Goal: Task Accomplishment & Management: Manage account settings

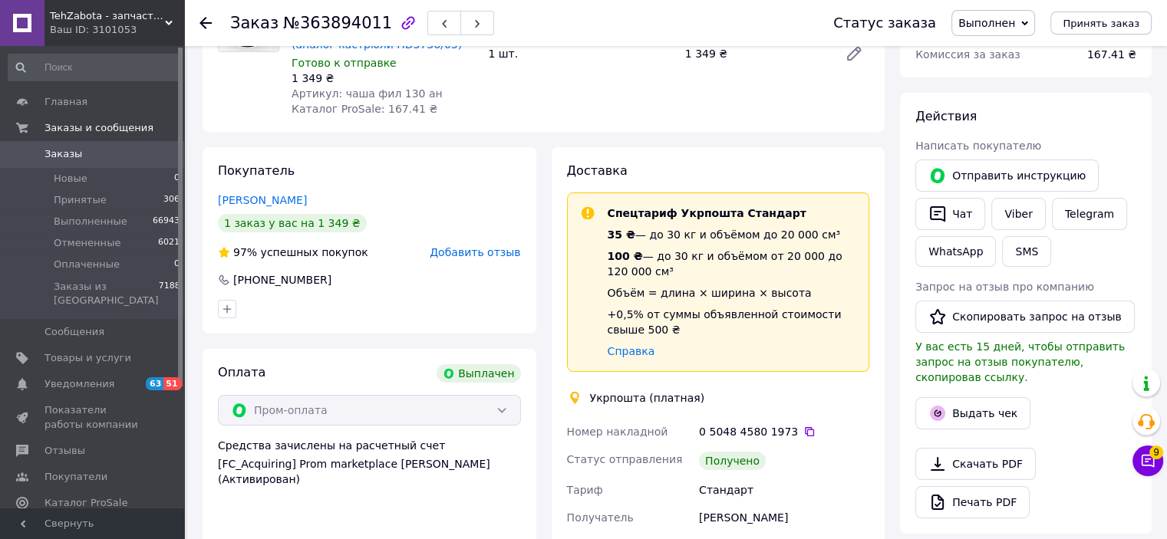
scroll to position [153, 0]
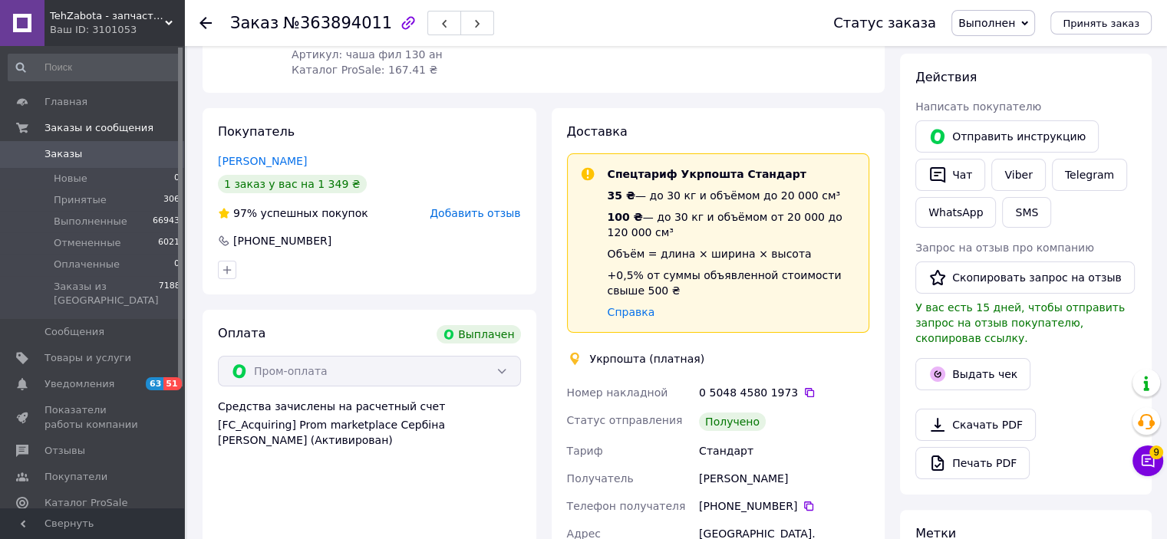
scroll to position [230, 0]
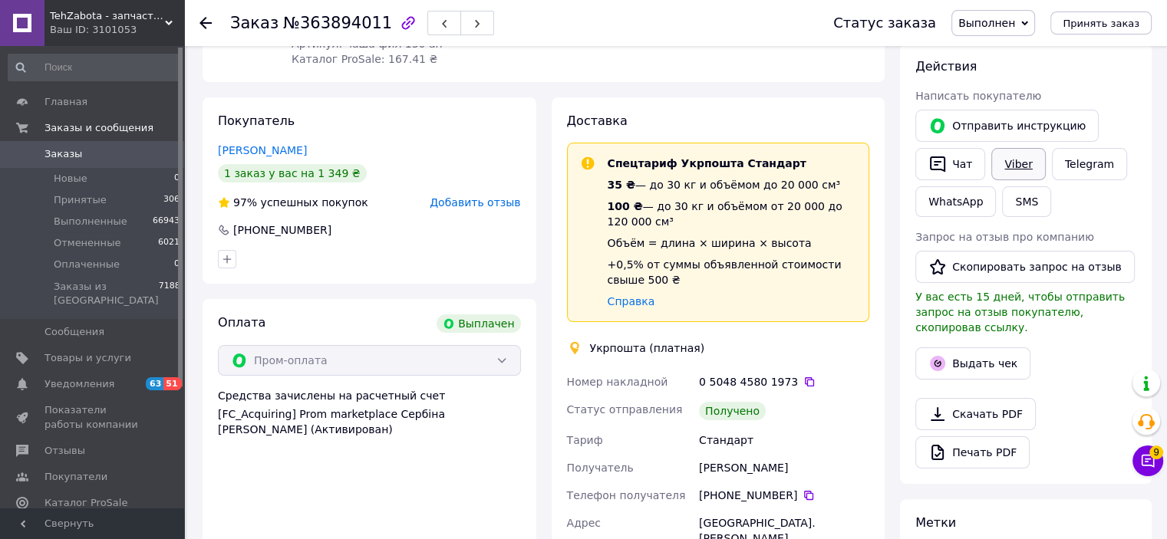
click at [1021, 167] on link "Viber" at bounding box center [1018, 164] width 54 height 32
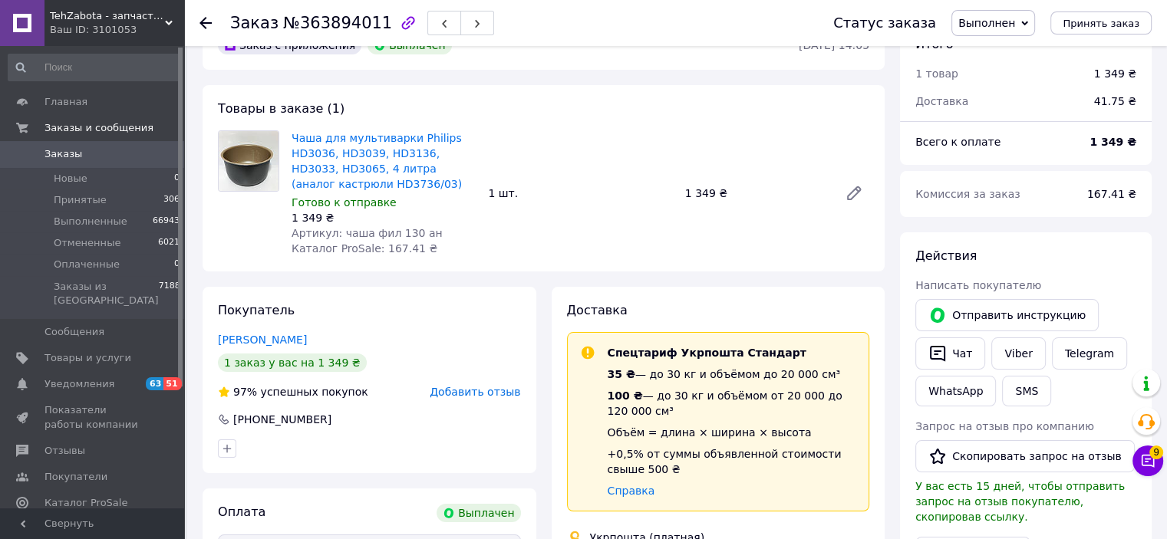
scroll to position [0, 0]
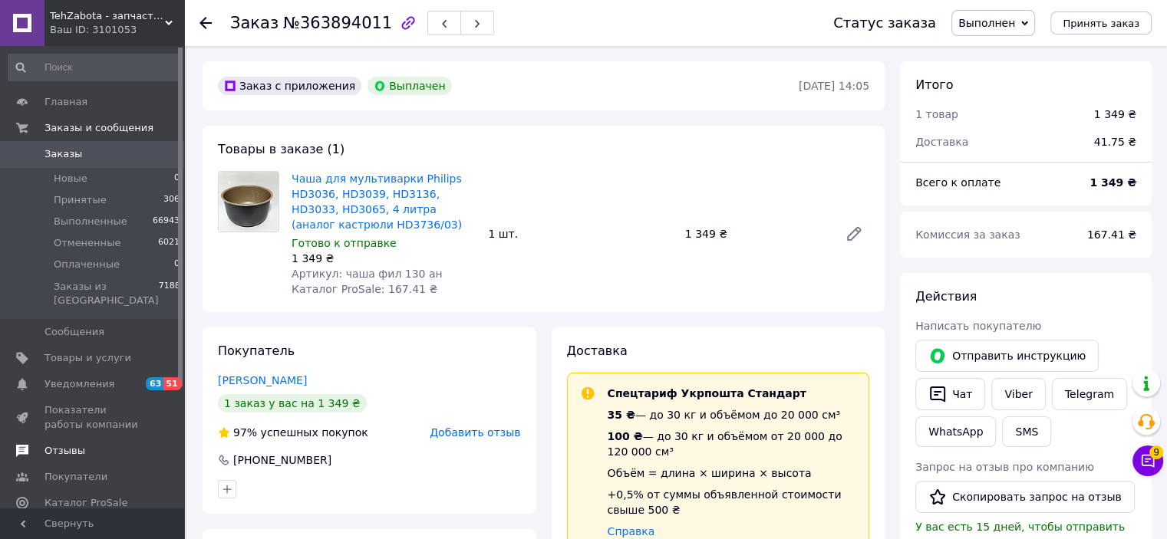
click at [90, 444] on span "Отзывы" at bounding box center [93, 451] width 97 height 14
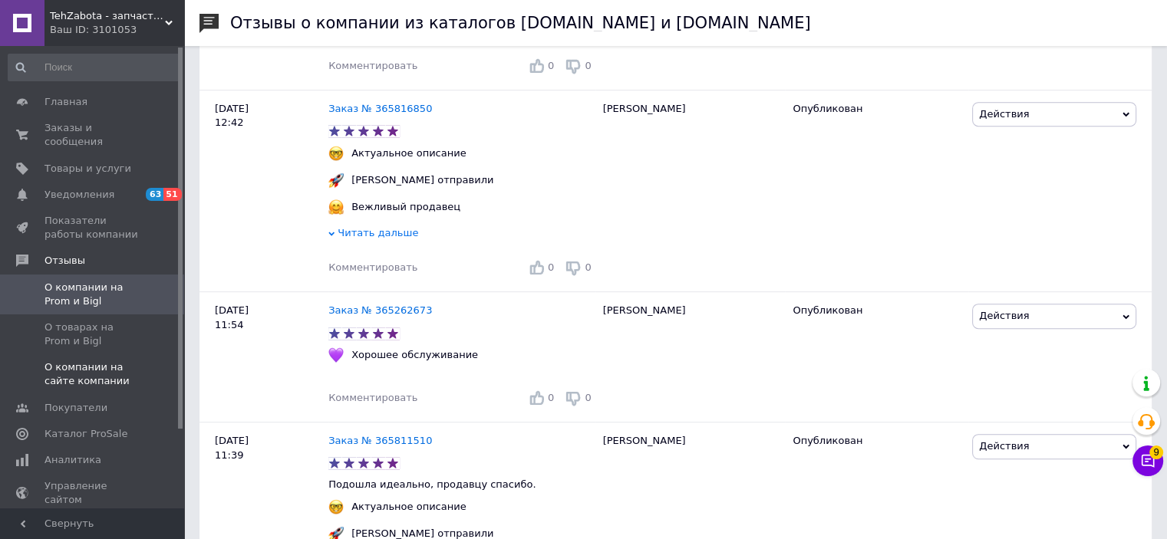
scroll to position [691, 0]
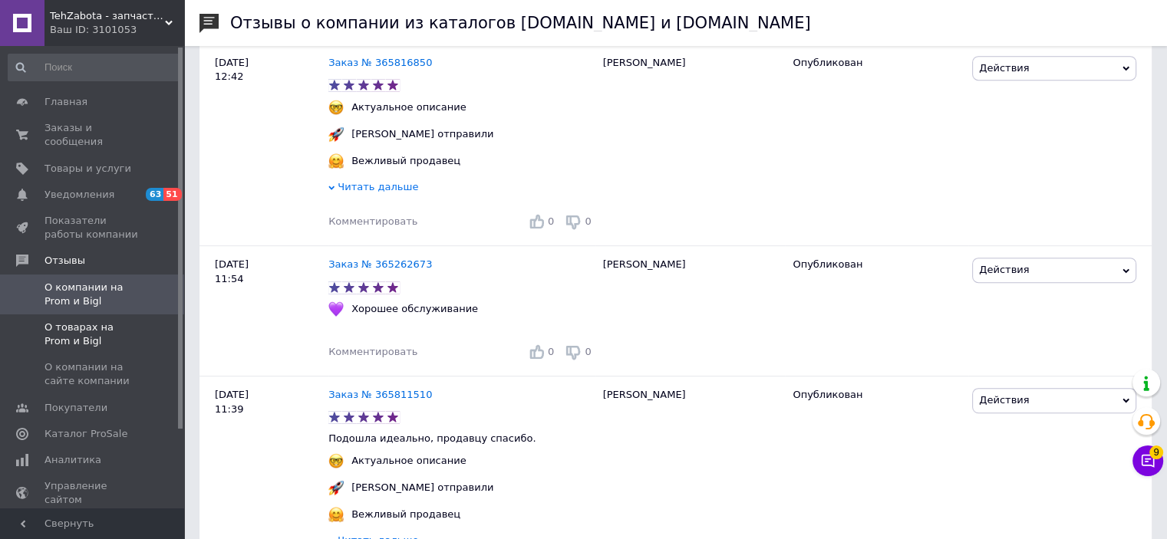
click at [98, 321] on span "О товарах на Prom и Bigl" at bounding box center [93, 335] width 97 height 28
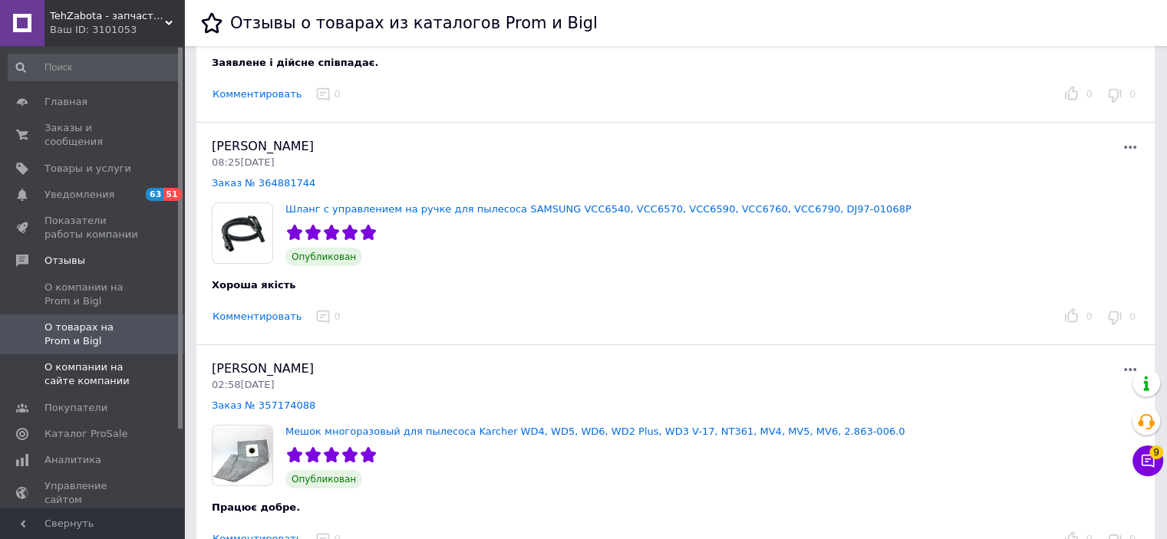
scroll to position [307, 0]
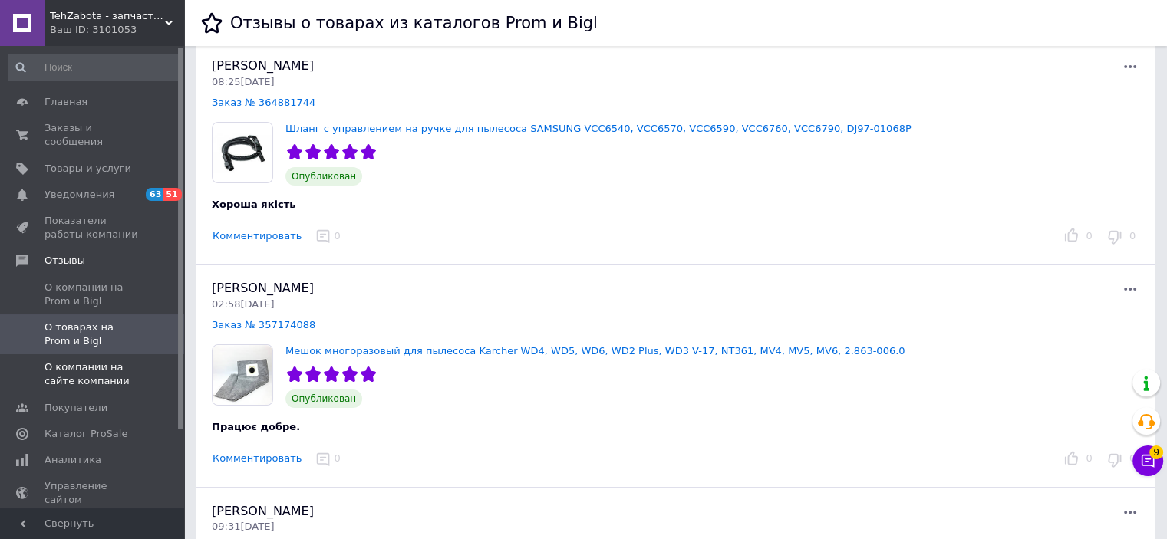
click at [145, 371] on span at bounding box center [163, 375] width 42 height 28
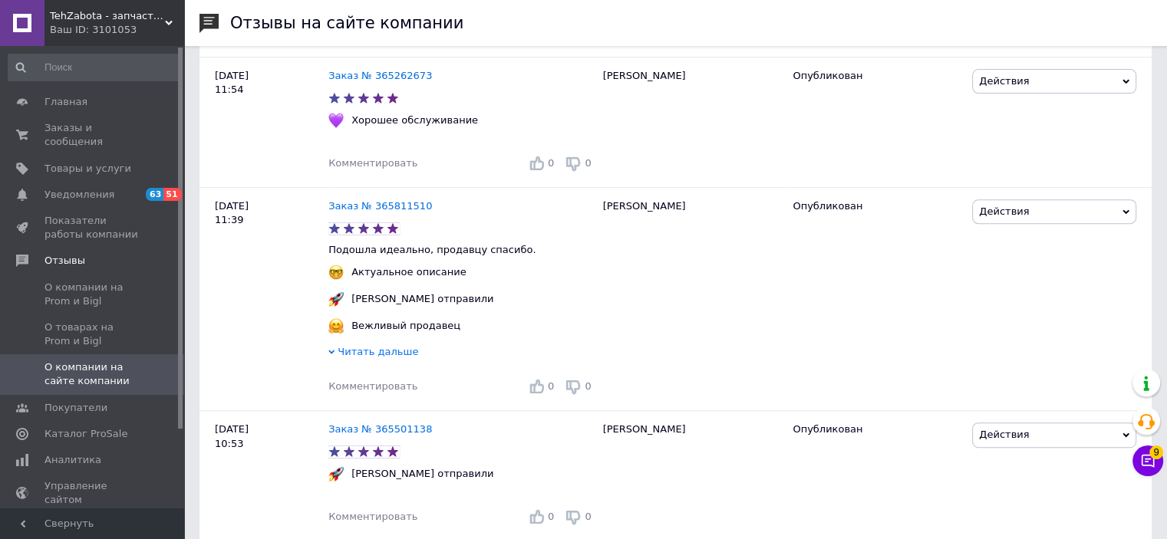
scroll to position [921, 0]
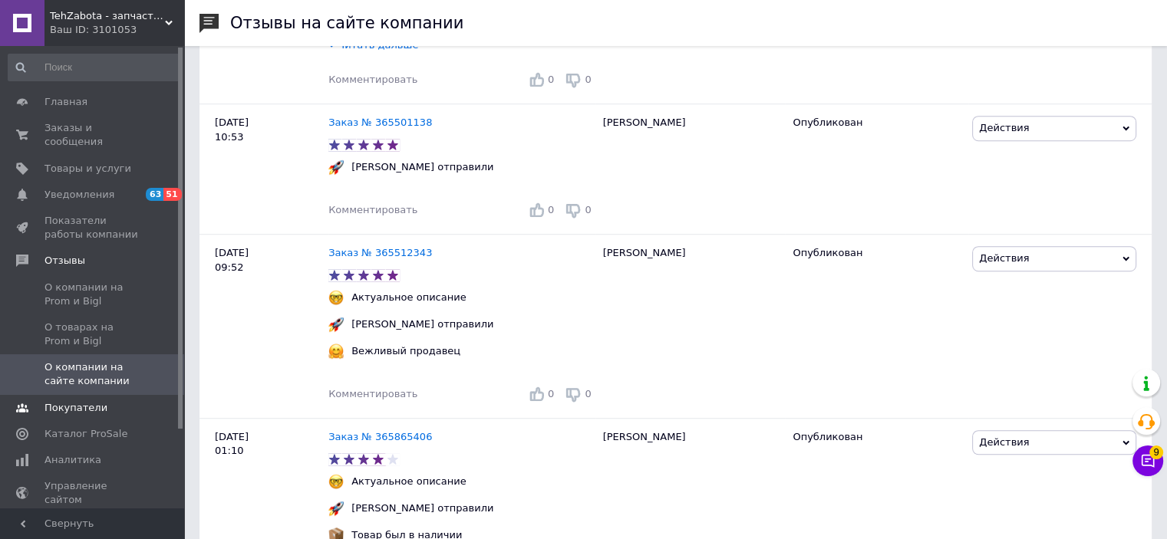
click at [123, 401] on link "Покупатели" at bounding box center [94, 408] width 189 height 26
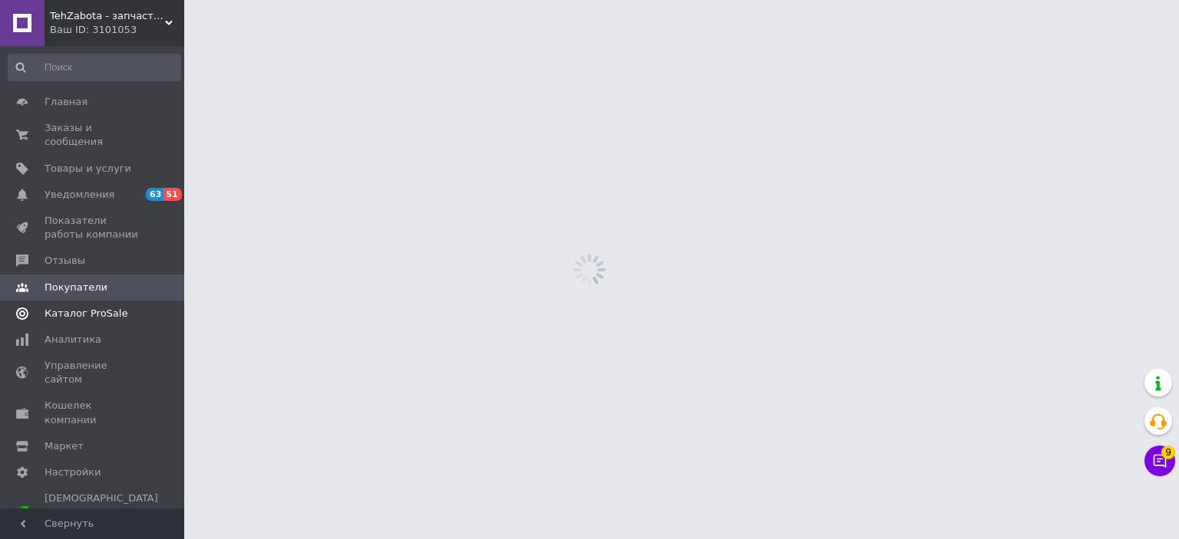
click at [109, 307] on span "Каталог ProSale" at bounding box center [86, 314] width 83 height 14
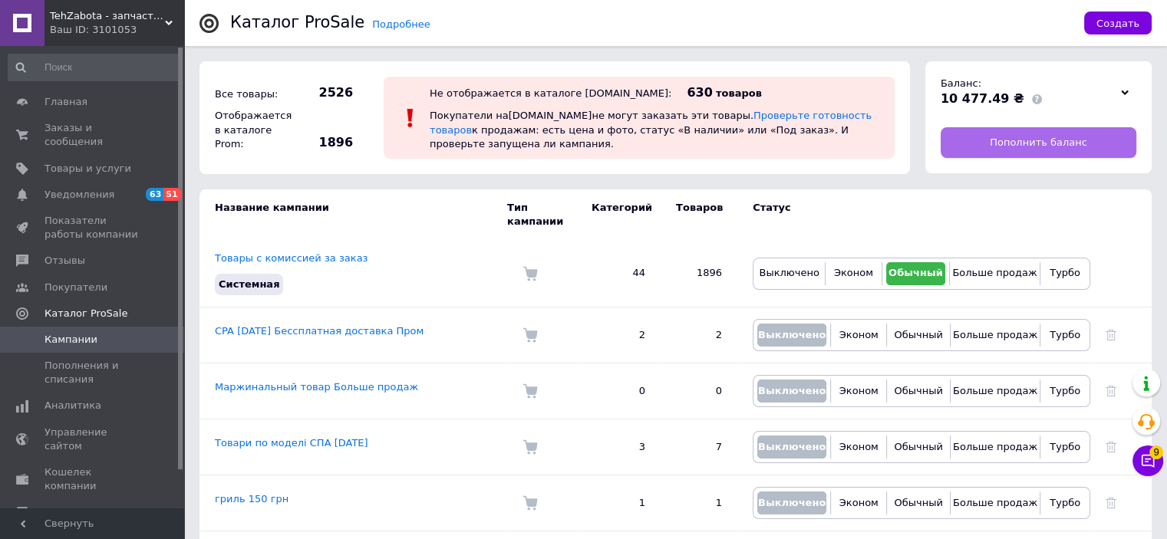
click at [1004, 157] on link "Пополнить баланс" at bounding box center [1039, 142] width 196 height 31
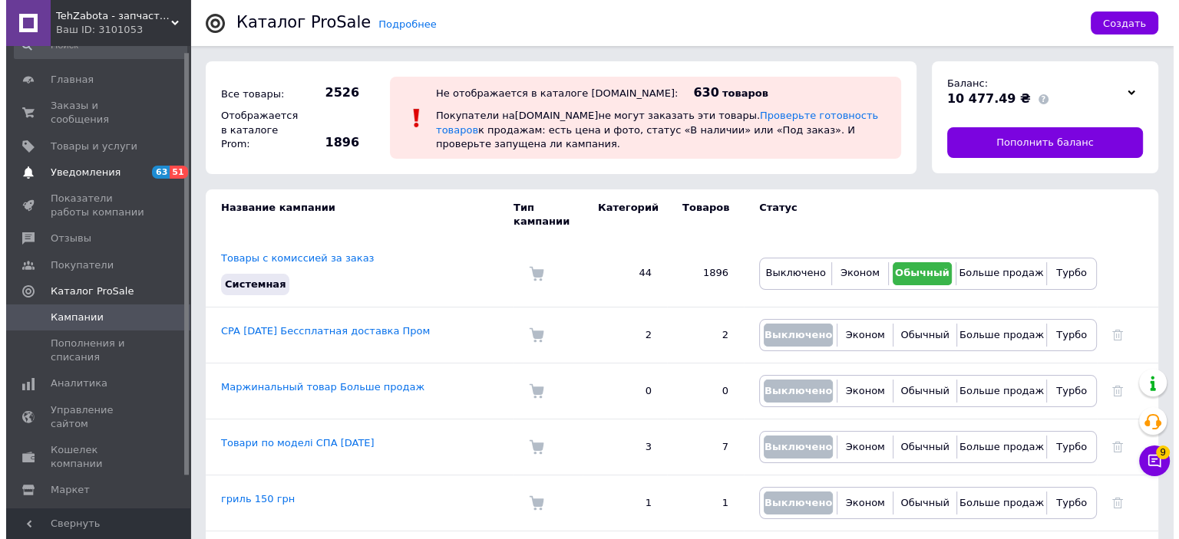
scroll to position [41, 0]
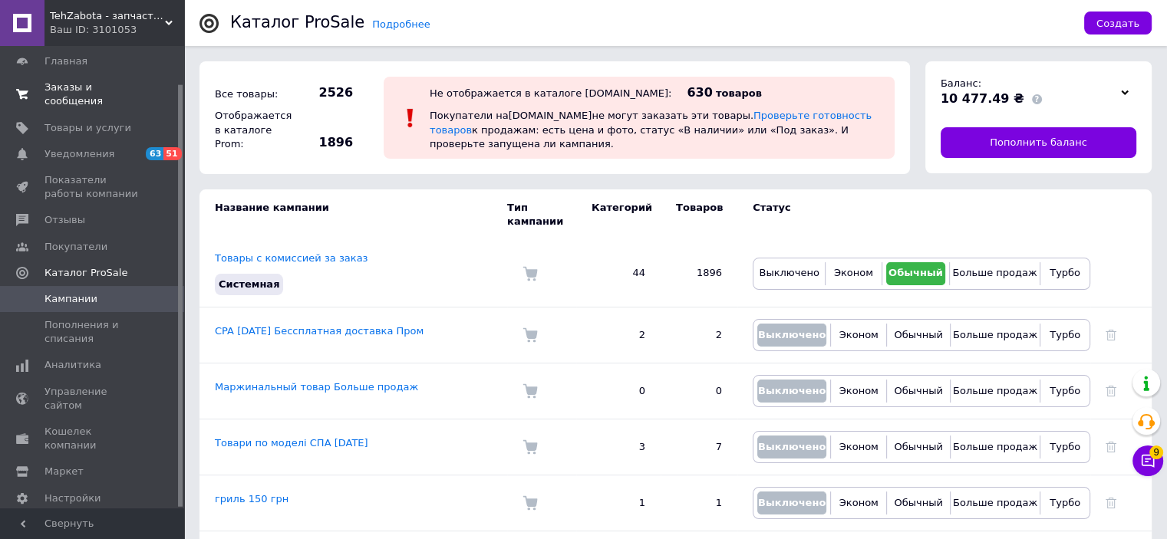
click at [82, 91] on span "Заказы и сообщения" at bounding box center [93, 95] width 97 height 28
